Goal: Check status: Check status

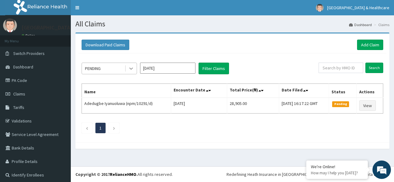
click at [132, 67] on icon at bounding box center [131, 68] width 6 height 6
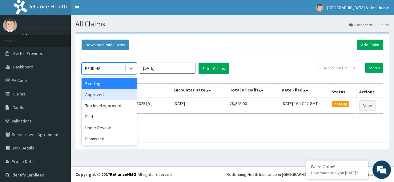
click at [107, 93] on div "Approved" at bounding box center [108, 94] width 55 height 11
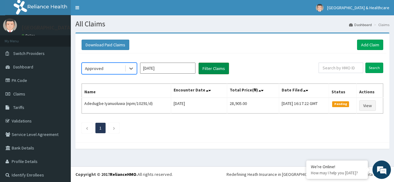
click at [213, 67] on button "Filter Claims" at bounding box center [213, 69] width 30 height 12
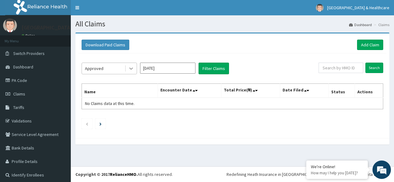
click at [131, 66] on icon at bounding box center [131, 68] width 6 height 6
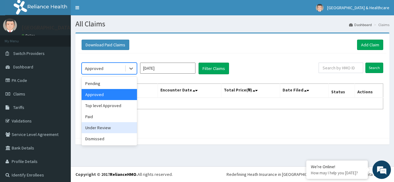
click at [97, 127] on div "Under Review" at bounding box center [108, 127] width 55 height 11
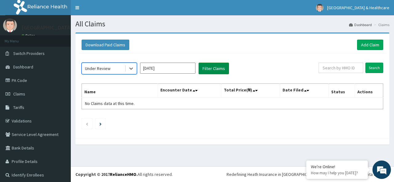
click at [217, 67] on button "Filter Claims" at bounding box center [213, 69] width 30 height 12
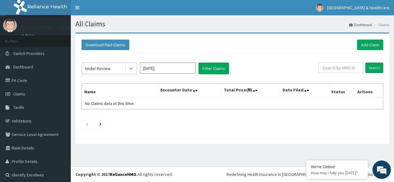
click at [133, 69] on icon at bounding box center [131, 69] width 4 height 2
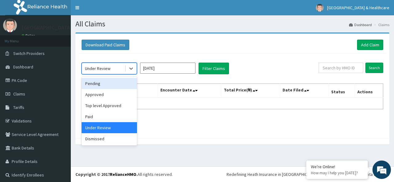
click at [96, 82] on div "Pending" at bounding box center [108, 83] width 55 height 11
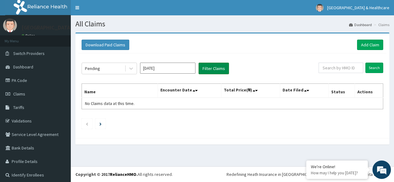
click at [217, 67] on button "Filter Claims" at bounding box center [213, 69] width 30 height 12
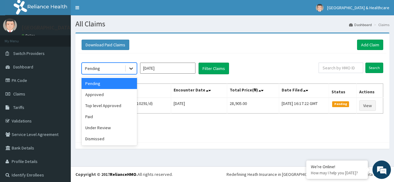
click at [131, 66] on icon at bounding box center [131, 68] width 6 height 6
click at [94, 126] on div "Under Review" at bounding box center [108, 127] width 55 height 11
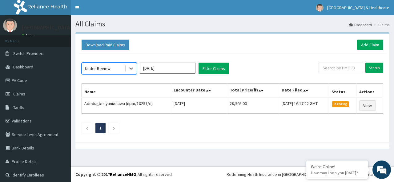
click at [184, 68] on input "[DATE]" at bounding box center [167, 68] width 55 height 11
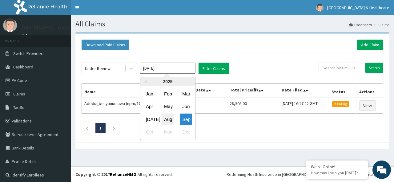
click at [169, 122] on div "Aug" at bounding box center [167, 119] width 12 height 11
type input "[DATE]"
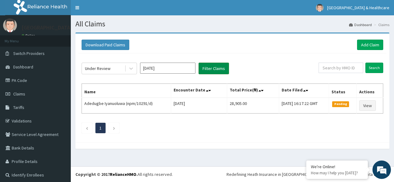
click at [215, 67] on button "Filter Claims" at bounding box center [213, 69] width 30 height 12
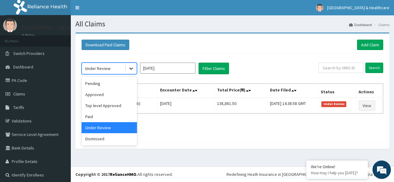
click at [129, 67] on icon at bounding box center [131, 68] width 6 height 6
click at [93, 87] on div "Pending" at bounding box center [108, 83] width 55 height 11
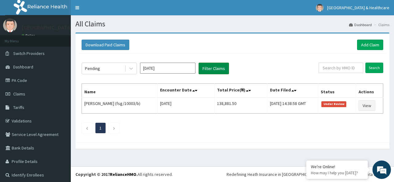
click at [207, 67] on button "Filter Claims" at bounding box center [213, 69] width 30 height 12
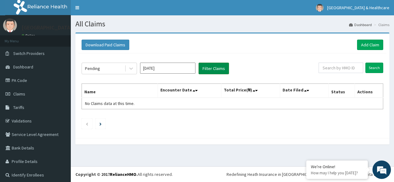
click at [207, 67] on button "Filter Claims" at bounding box center [213, 69] width 30 height 12
click at [131, 68] on icon at bounding box center [131, 68] width 6 height 6
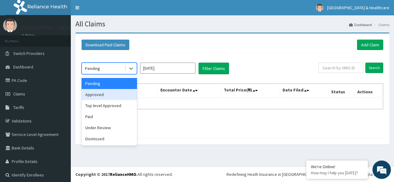
click at [102, 96] on div "Approved" at bounding box center [108, 94] width 55 height 11
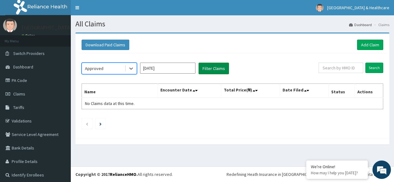
click at [216, 69] on button "Filter Claims" at bounding box center [213, 69] width 30 height 12
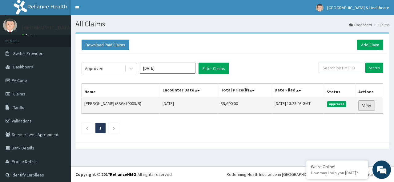
click at [364, 105] on link "View" at bounding box center [366, 106] width 17 height 10
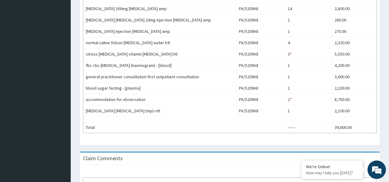
scroll to position [342, 0]
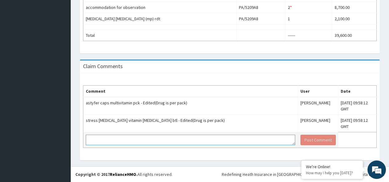
click at [185, 140] on textarea at bounding box center [190, 140] width 209 height 10
type textarea "please this sgould be specified on the portal.thanks"
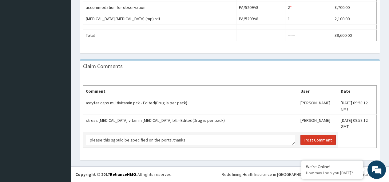
click at [300, 139] on button "Post Comment" at bounding box center [317, 140] width 35 height 10
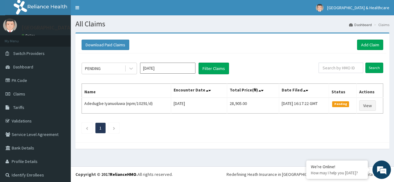
click at [171, 67] on input "[DATE]" at bounding box center [167, 68] width 55 height 11
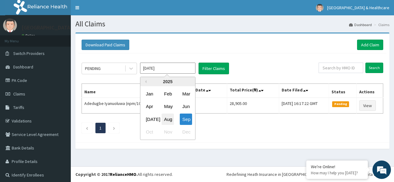
click at [171, 118] on div "Aug" at bounding box center [167, 119] width 12 height 11
type input "[DATE]"
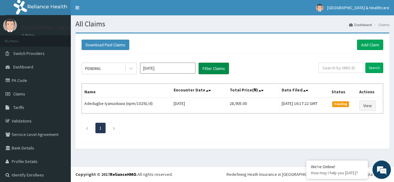
click at [217, 68] on button "Filter Claims" at bounding box center [213, 69] width 30 height 12
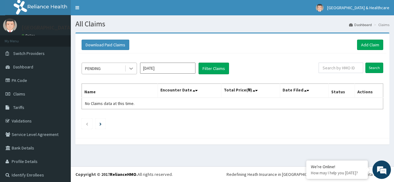
click at [130, 69] on icon at bounding box center [131, 68] width 6 height 6
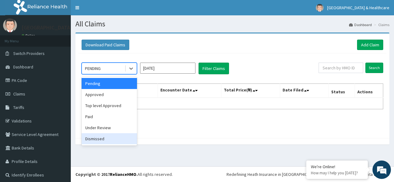
click at [89, 140] on div "Dismissed" at bounding box center [108, 138] width 55 height 11
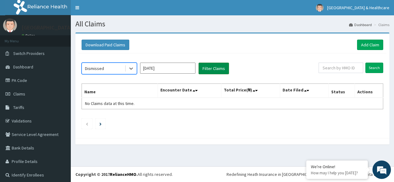
click at [216, 69] on button "Filter Claims" at bounding box center [213, 69] width 30 height 12
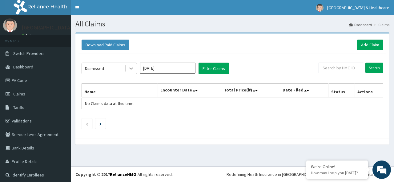
click at [131, 68] on icon at bounding box center [131, 68] width 6 height 6
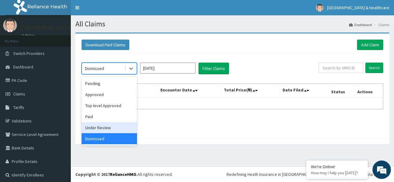
click at [99, 129] on div "Under Review" at bounding box center [108, 127] width 55 height 11
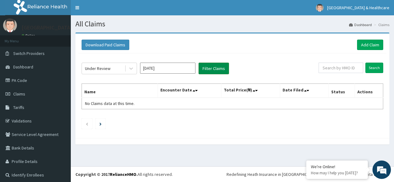
click at [214, 69] on button "Filter Claims" at bounding box center [213, 69] width 30 height 12
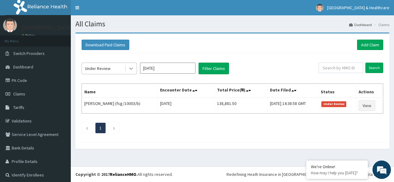
click at [131, 67] on icon at bounding box center [131, 68] width 6 height 6
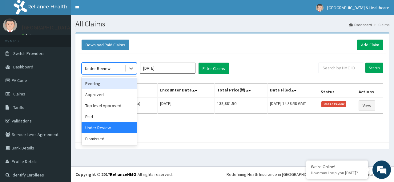
click at [95, 85] on div "Pending" at bounding box center [108, 83] width 55 height 11
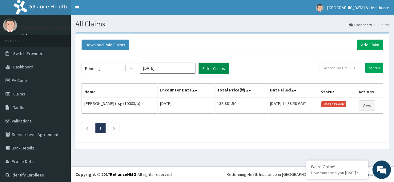
click at [208, 73] on button "Filter Claims" at bounding box center [213, 69] width 30 height 12
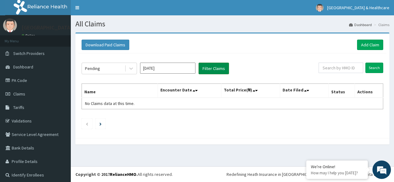
click at [219, 67] on button "Filter Claims" at bounding box center [213, 69] width 30 height 12
click at [128, 69] on icon at bounding box center [131, 68] width 6 height 6
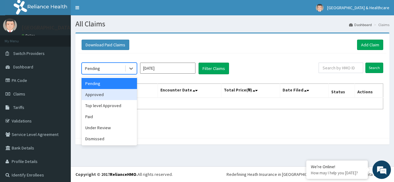
click at [96, 93] on div "Approved" at bounding box center [108, 94] width 55 height 11
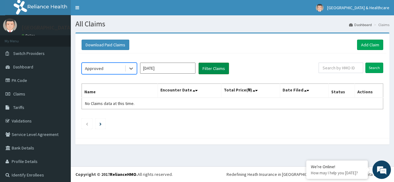
click at [216, 69] on button "Filter Claims" at bounding box center [213, 69] width 30 height 12
